Goal: Communication & Community: Share content

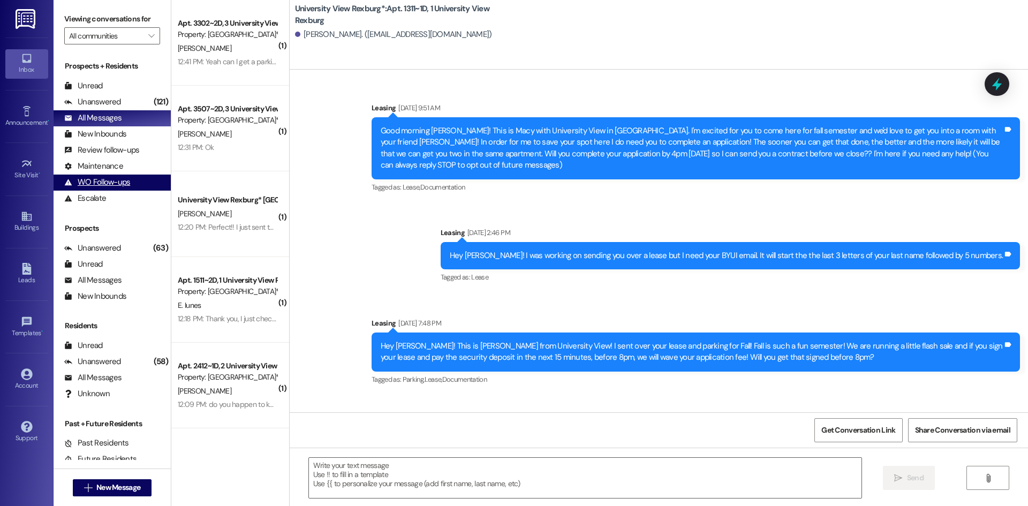
scroll to position [2355, 0]
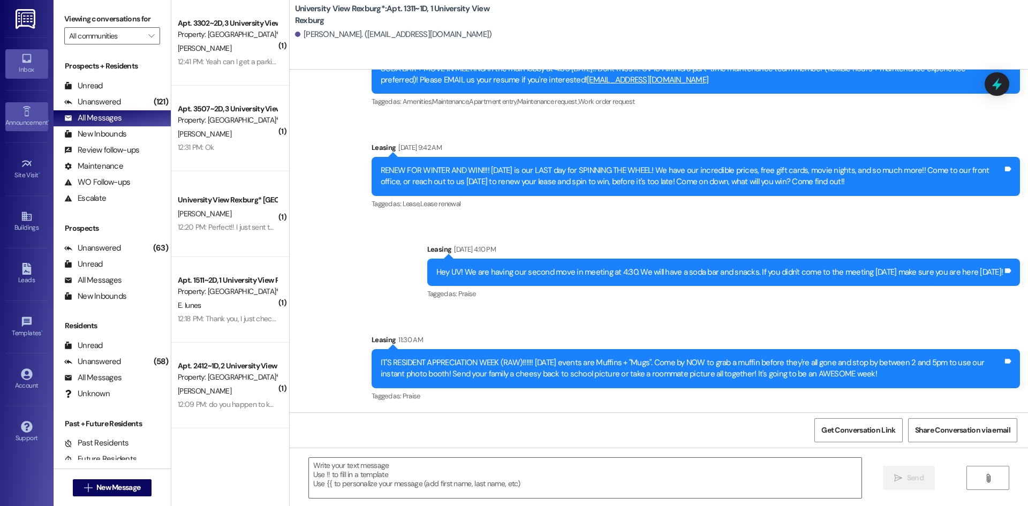
click at [25, 123] on div "Announcement •" at bounding box center [27, 122] width 54 height 11
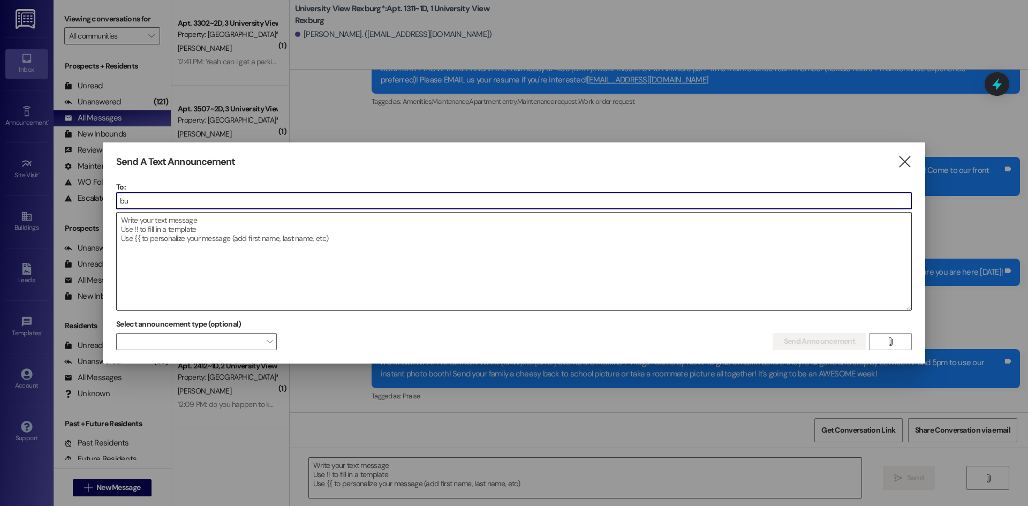
type input "[PERSON_NAME]"
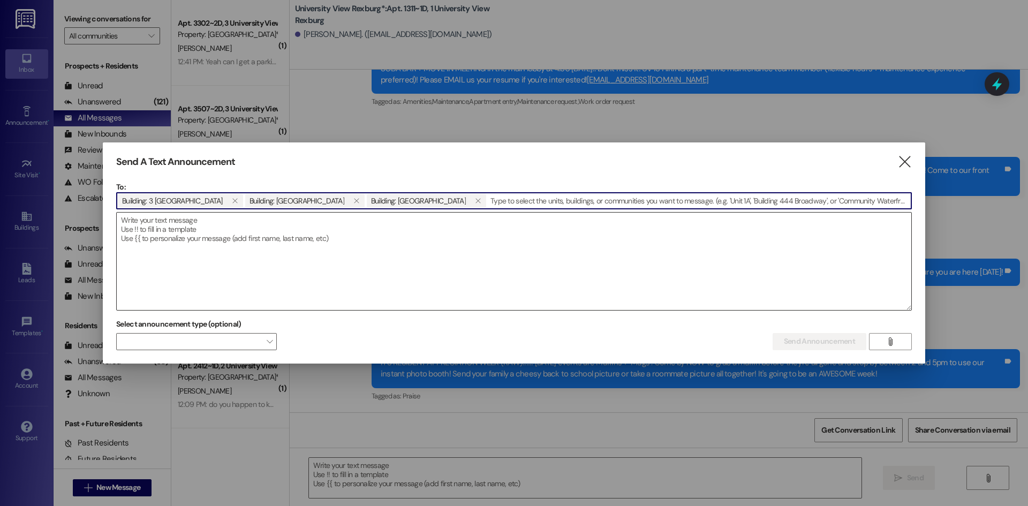
type input "RAW SCAVENGER [PERSON_NAME]!! Win a $10, $15, $20, $25, OR $50 gift card by par…"
drag, startPoint x: 909, startPoint y: 200, endPoint x: 519, endPoint y: 206, distance: 389.8
click at [519, 206] on input "RAW SCAVENGER [PERSON_NAME]!! Win a $10, $15, $20, $25, OR $50 gift card by par…" at bounding box center [699, 201] width 424 height 16
click at [505, 237] on textarea at bounding box center [514, 261] width 795 height 97
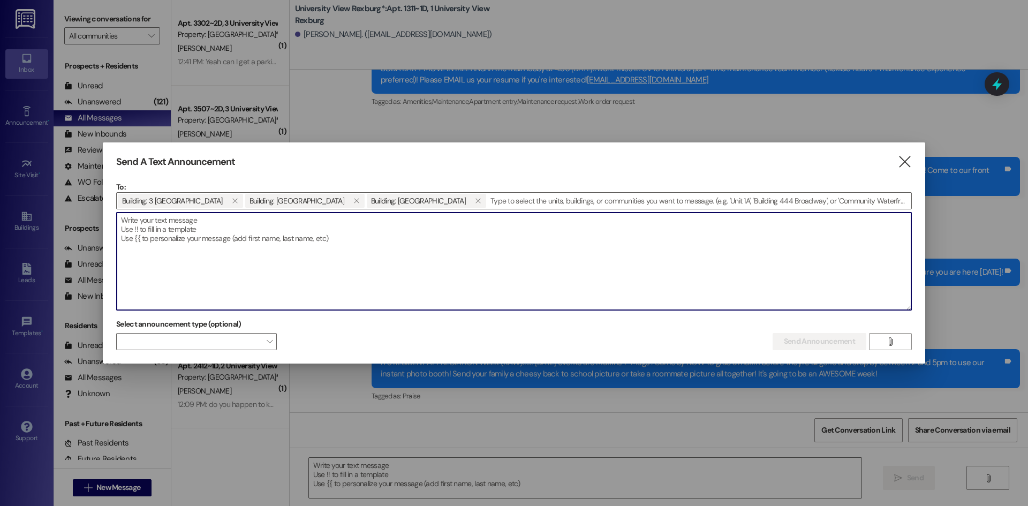
paste textarea "RAW SCAVENGER [PERSON_NAME]!! Win a $10, $15, $20, $25, OR $50 gift card by par…"
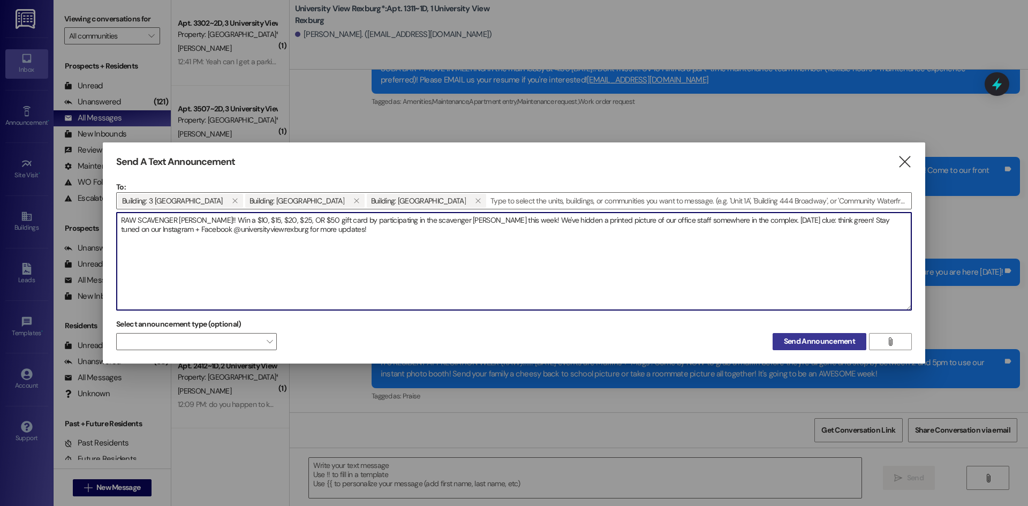
type textarea "RAW SCAVENGER [PERSON_NAME]!! Win a $10, $15, $20, $25, OR $50 gift card by par…"
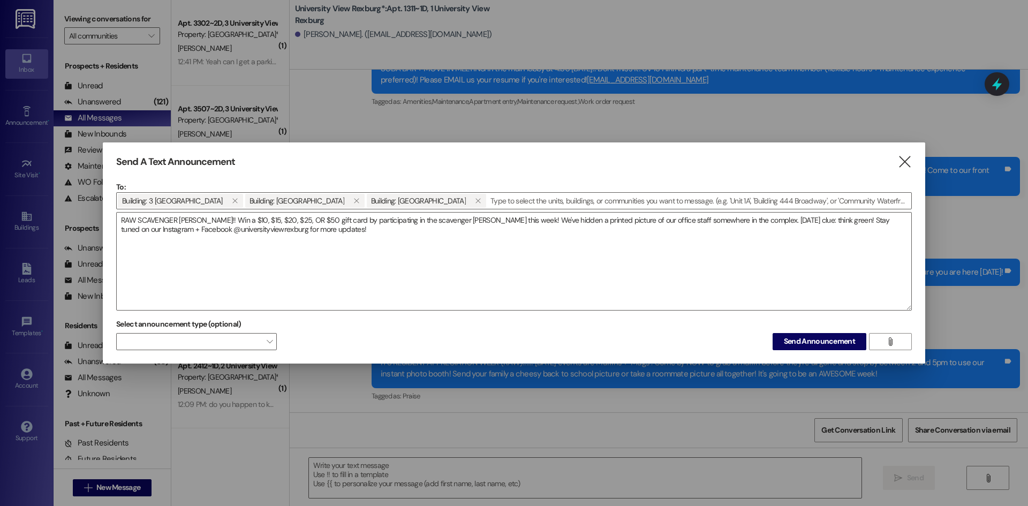
click at [783, 339] on span "Send Announcement" at bounding box center [819, 341] width 75 height 11
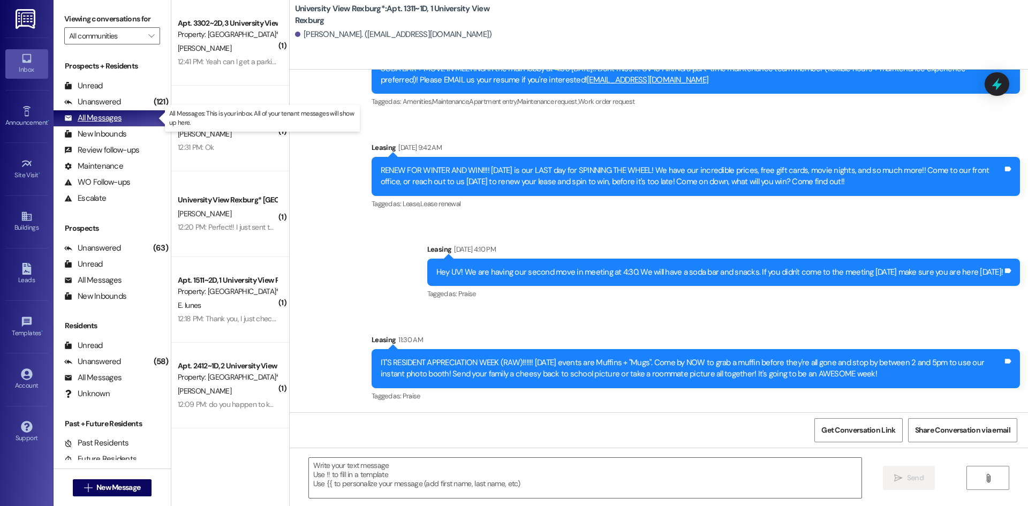
click at [99, 118] on div "All Messages" at bounding box center [92, 117] width 57 height 11
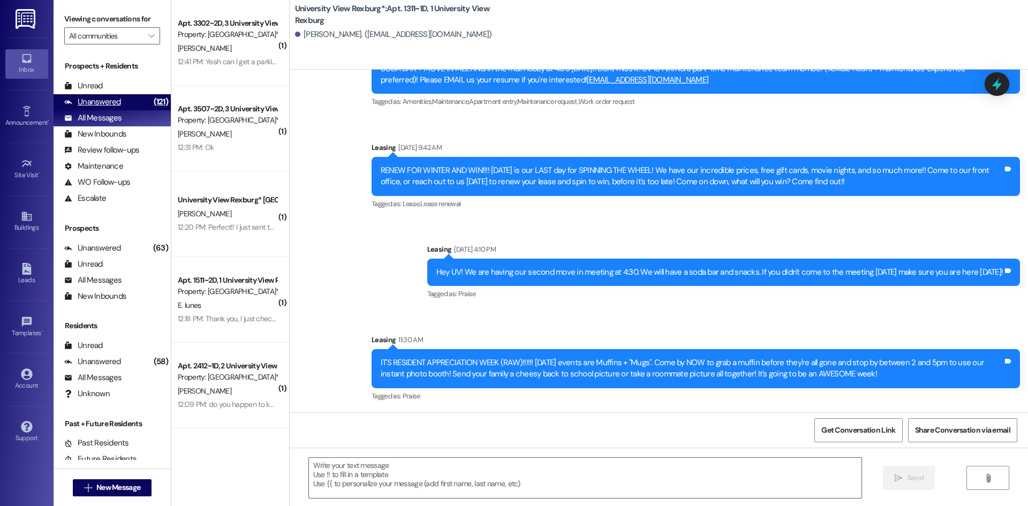
click at [113, 105] on div "Unanswered" at bounding box center [92, 101] width 57 height 11
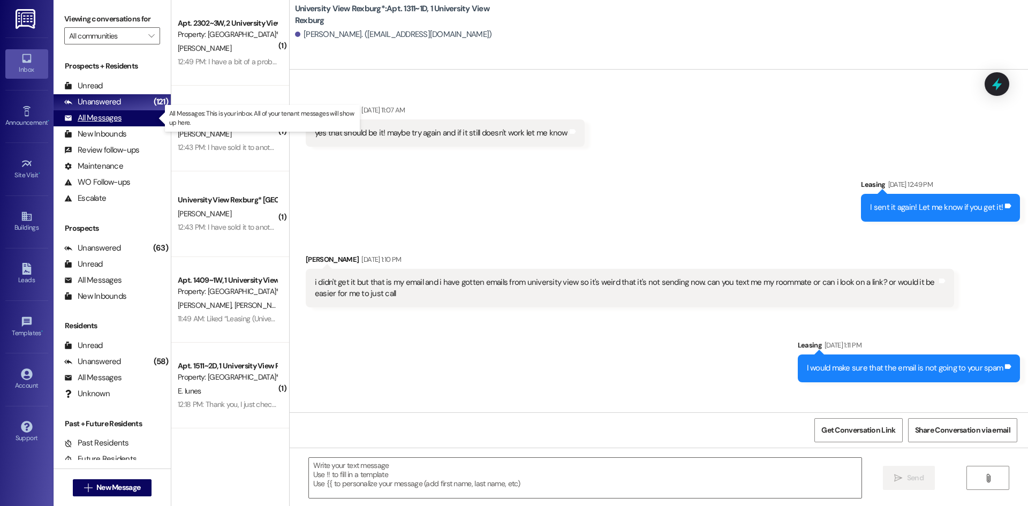
click at [114, 120] on div "All Messages" at bounding box center [92, 117] width 57 height 11
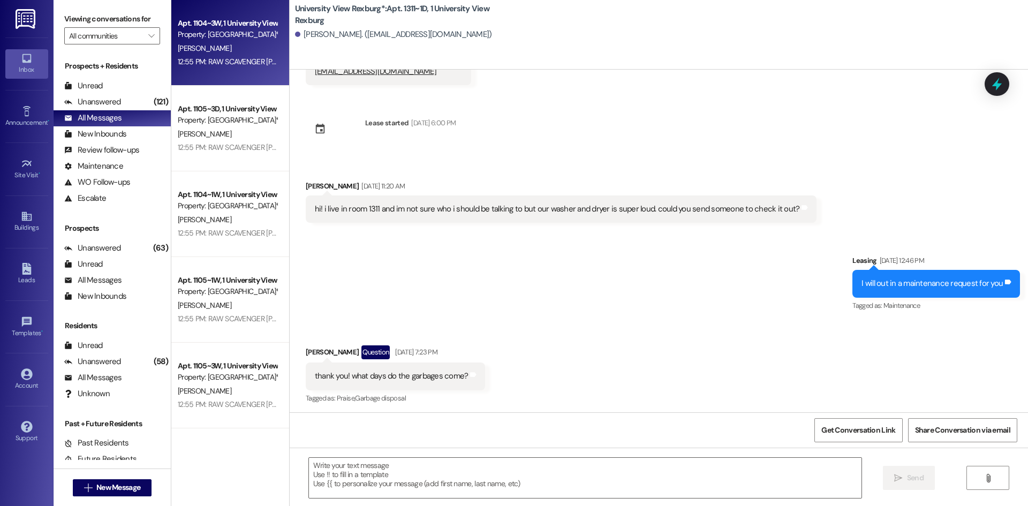
scroll to position [1676, 0]
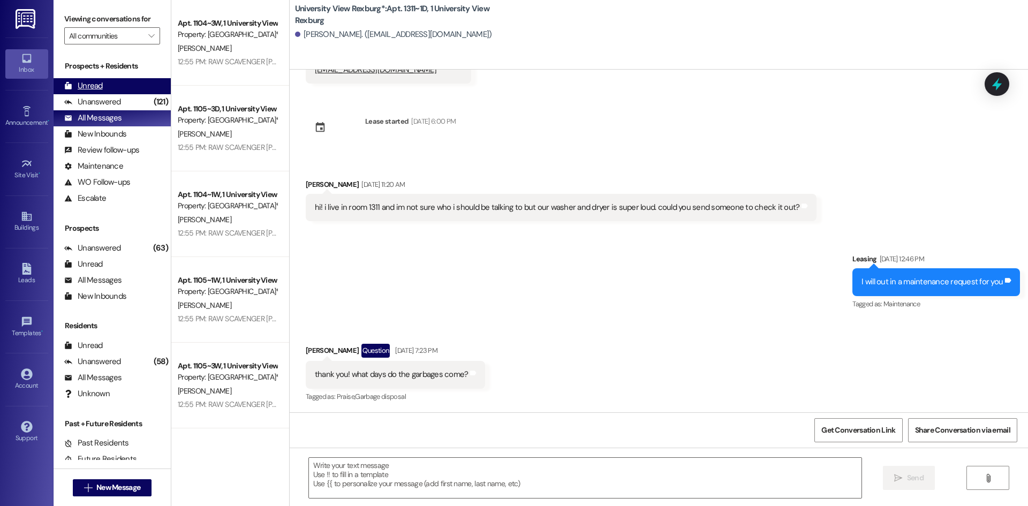
click at [84, 83] on div "Unread" at bounding box center [83, 85] width 39 height 11
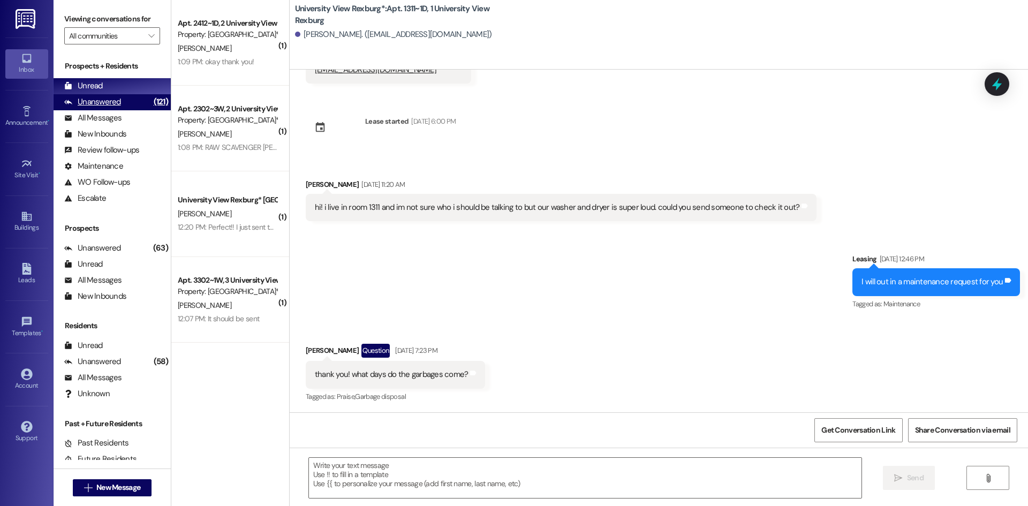
click at [134, 102] on div "Unanswered (121)" at bounding box center [112, 102] width 117 height 16
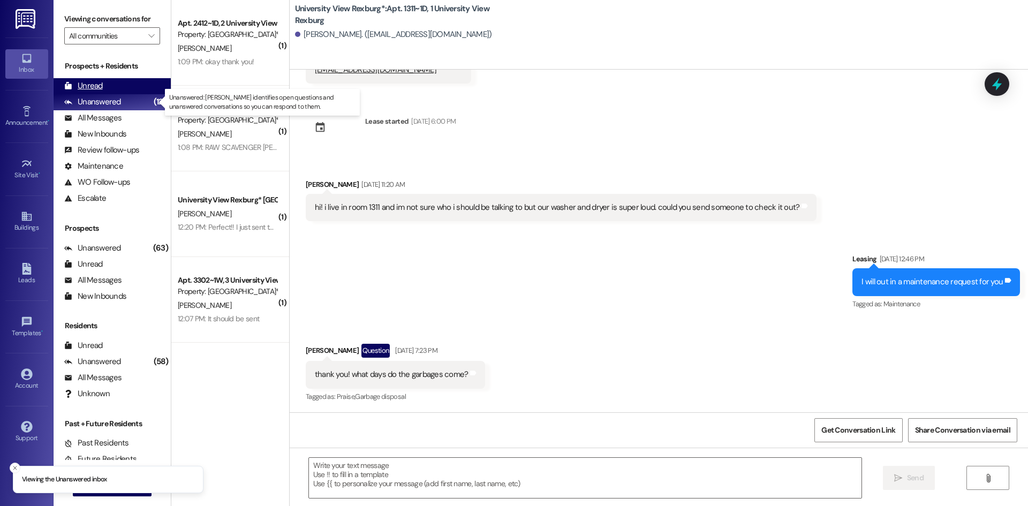
click at [138, 81] on div "Unread (0)" at bounding box center [112, 86] width 117 height 16
